Goal: Task Accomplishment & Management: Manage account settings

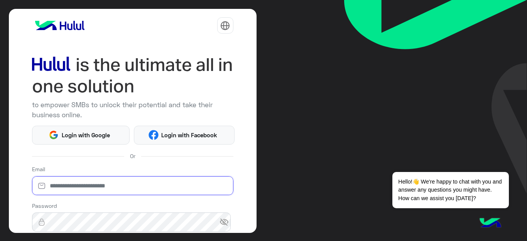
click at [142, 187] on input "email" at bounding box center [132, 185] width 201 height 19
type input "**********"
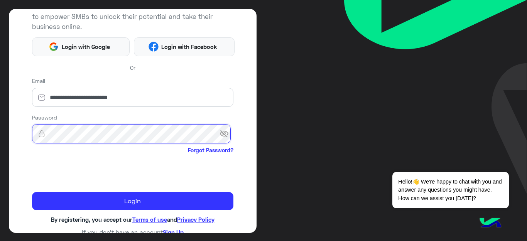
scroll to position [93, 0]
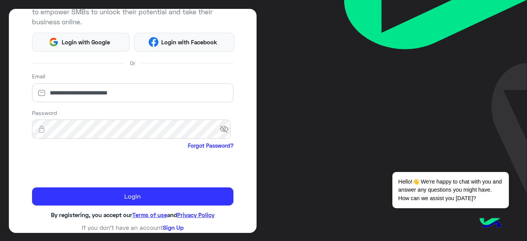
click at [220, 129] on span "visibility_off" at bounding box center [227, 129] width 14 height 14
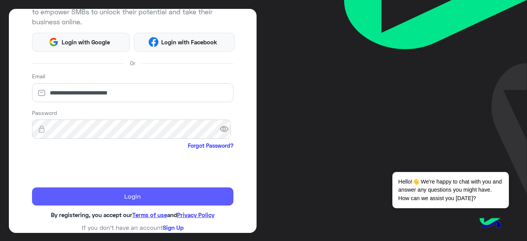
click at [95, 194] on button "Login" at bounding box center [132, 196] width 201 height 19
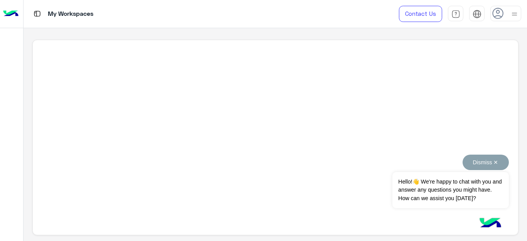
click at [478, 172] on span "Hello!👋 We're happy to chat with you and answer any questions you might have. H…" at bounding box center [450, 190] width 116 height 36
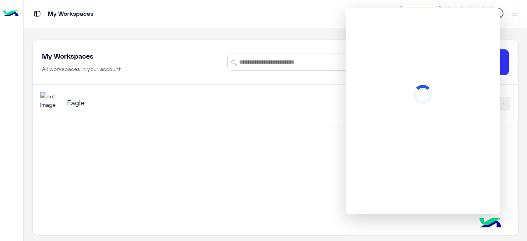
click at [150, 113] on div "Eagle" at bounding box center [181, 103] width 282 height 22
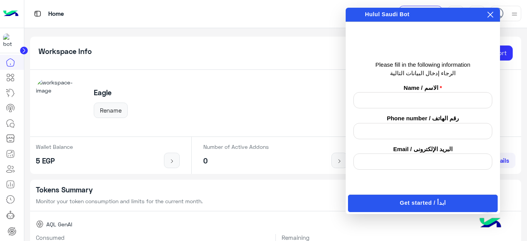
click at [492, 16] on icon at bounding box center [491, 15] width 6 height 6
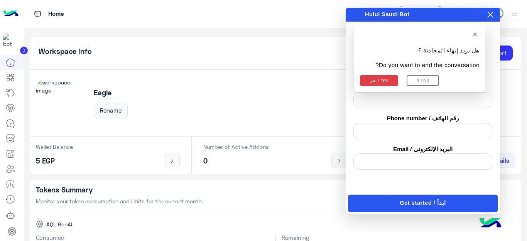
click at [377, 80] on button "نعم / Yes" at bounding box center [379, 80] width 38 height 11
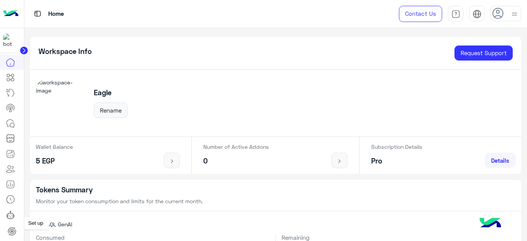
click at [11, 230] on icon at bounding box center [11, 231] width 9 height 9
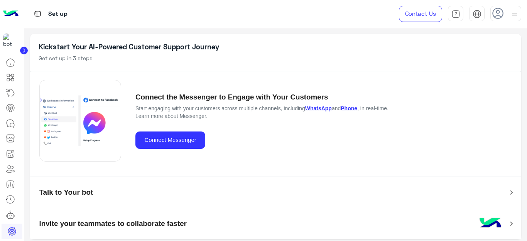
click at [24, 50] on icon at bounding box center [24, 51] width 2 height 4
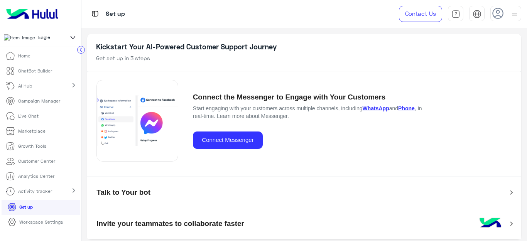
scroll to position [16, 0]
click at [25, 223] on p "Workspace Settings" at bounding box center [41, 222] width 44 height 7
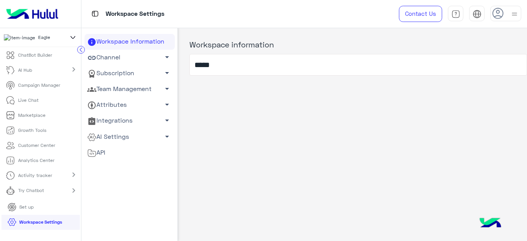
click at [108, 89] on link "Team Management arrow_drop_down" at bounding box center [129, 89] width 90 height 16
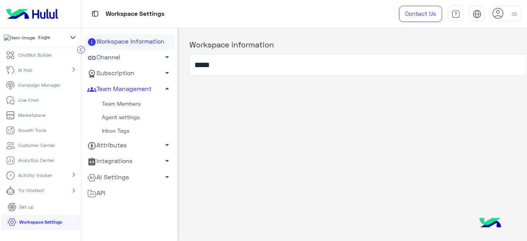
click at [120, 100] on link "Team Members" at bounding box center [129, 104] width 90 height 14
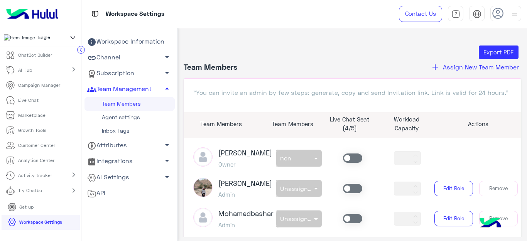
drag, startPoint x: 518, startPoint y: 156, endPoint x: 517, endPoint y: 160, distance: 4.8
click at [517, 160] on div ""You can invite an admin by few steps: generate, copy and send Invitation link.…" at bounding box center [353, 209] width 338 height 263
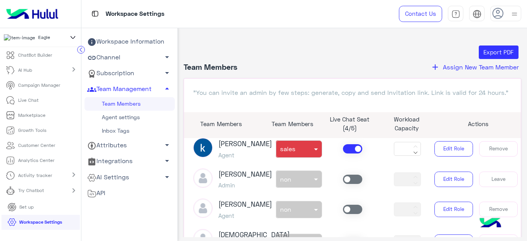
scroll to position [182, 0]
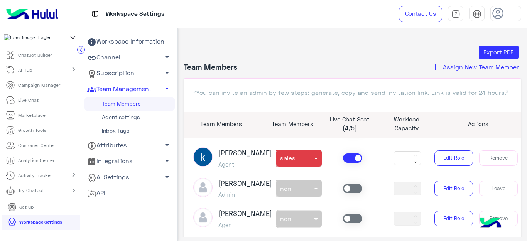
click at [346, 169] on div "[PERSON_NAME] Agent non × sales *** Edit Role Remove" at bounding box center [352, 158] width 330 height 22
click at [348, 163] on span at bounding box center [352, 158] width 19 height 9
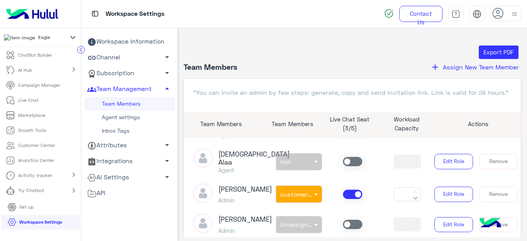
scroll to position [304, 0]
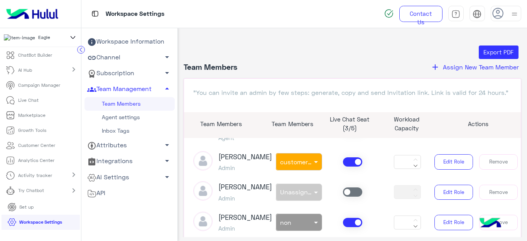
click at [350, 167] on span at bounding box center [352, 161] width 19 height 9
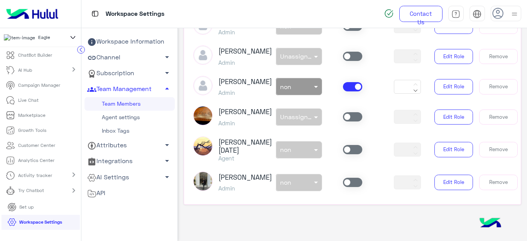
scroll to position [138, 0]
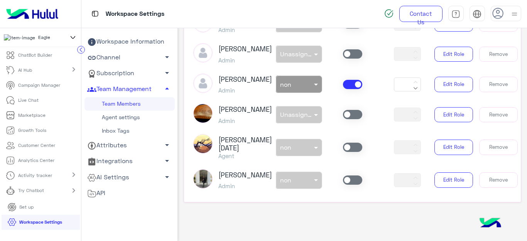
click at [346, 152] on span at bounding box center [352, 147] width 19 height 9
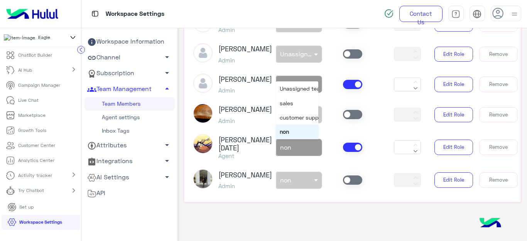
click at [300, 150] on div at bounding box center [299, 145] width 46 height 9
click at [292, 110] on div "sales" at bounding box center [297, 103] width 42 height 14
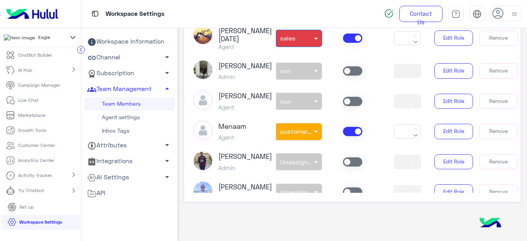
scroll to position [417, 0]
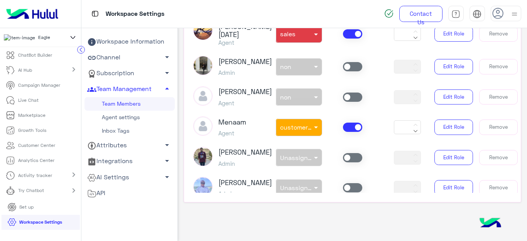
click at [349, 132] on span at bounding box center [352, 127] width 19 height 9
click at [343, 102] on span at bounding box center [352, 97] width 19 height 9
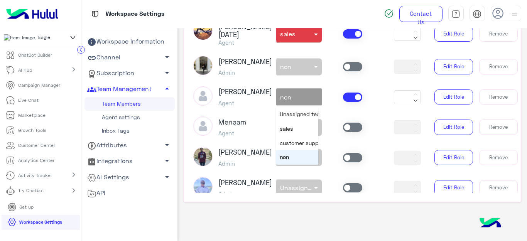
click at [306, 100] on div at bounding box center [299, 95] width 46 height 9
click at [284, 132] on span "sales" at bounding box center [287, 128] width 14 height 7
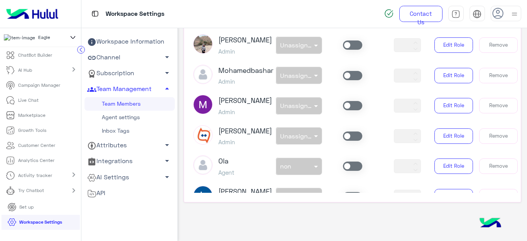
scroll to position [0, 0]
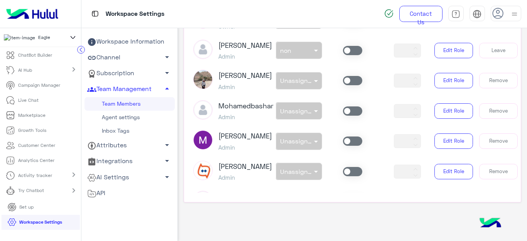
click at [353, 53] on span at bounding box center [352, 50] width 19 height 9
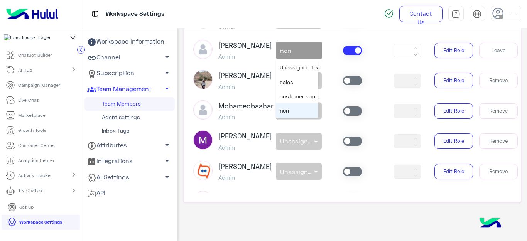
click at [303, 51] on div at bounding box center [299, 48] width 46 height 9
click at [292, 88] on div "sales" at bounding box center [297, 82] width 42 height 14
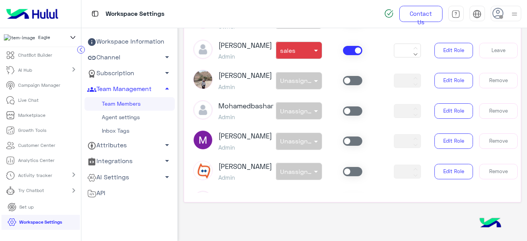
click at [494, 17] on icon at bounding box center [498, 14] width 12 height 12
